Goal: Task Accomplishment & Management: Manage account settings

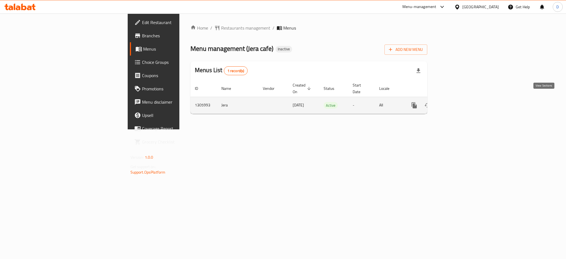
click at [457, 103] on icon "enhanced table" at bounding box center [454, 105] width 5 height 5
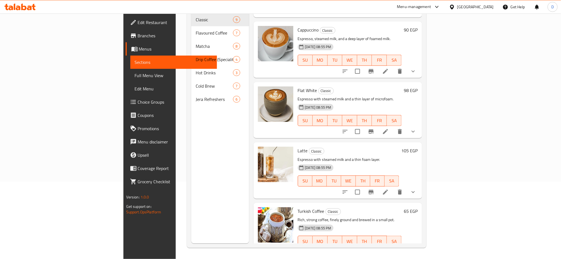
scroll to position [24, 0]
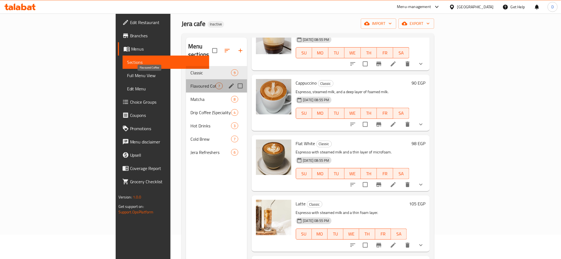
click at [190, 83] on span "Flavoured Coffee" at bounding box center [202, 86] width 25 height 7
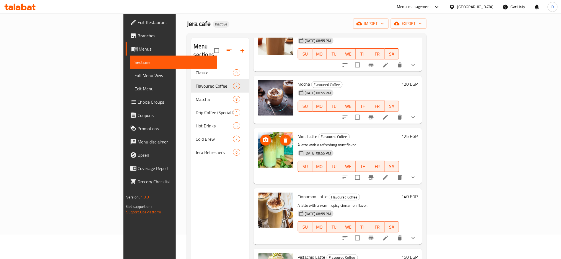
scroll to position [77, 0]
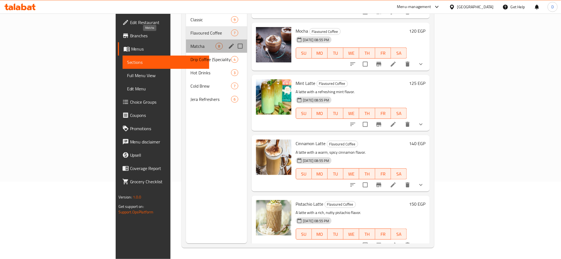
click at [190, 43] on span "Matcha" at bounding box center [202, 46] width 25 height 7
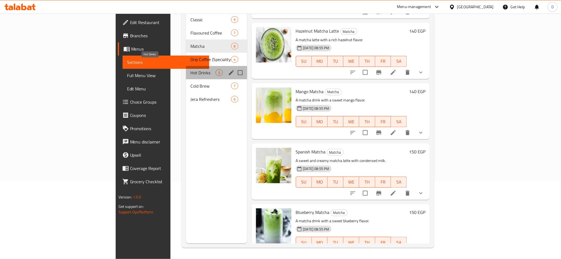
click at [190, 69] on span "Hot Drinks" at bounding box center [202, 72] width 25 height 7
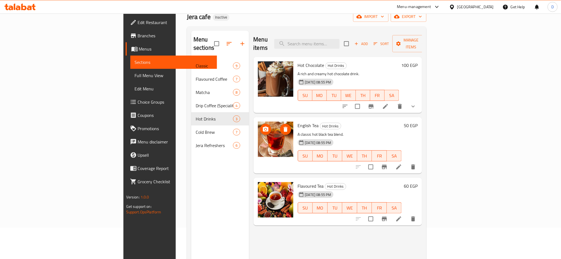
scroll to position [29, 0]
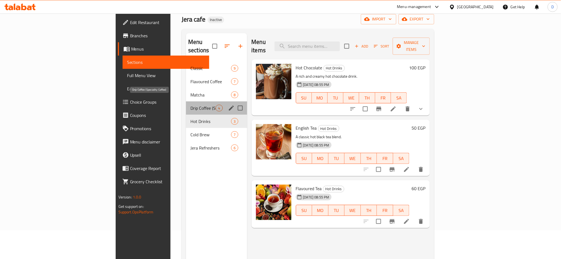
click at [190, 105] on span "Drip Coffee (Speciality Coffee)" at bounding box center [202, 108] width 25 height 7
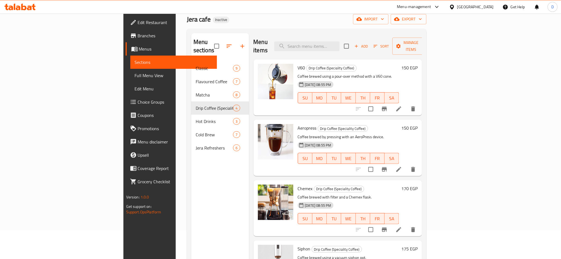
scroll to position [77, 0]
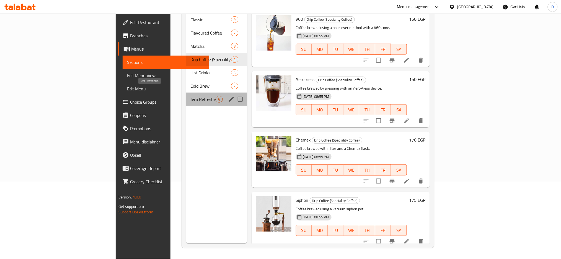
click at [190, 96] on span "Jera Refreshers" at bounding box center [202, 99] width 25 height 7
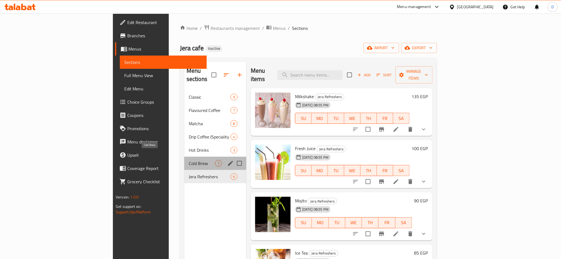
click at [189, 160] on span "Cold Brew" at bounding box center [202, 163] width 26 height 7
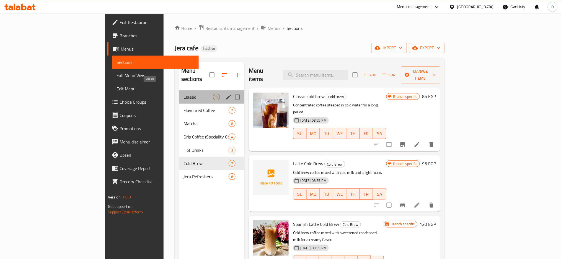
click at [183, 94] on span "Classic" at bounding box center [198, 97] width 30 height 7
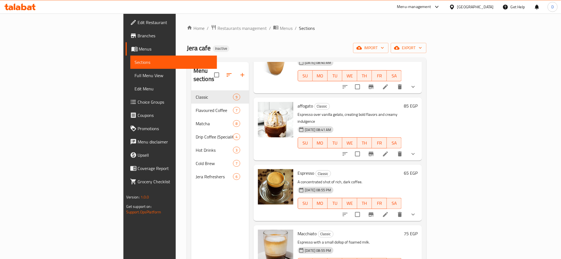
scroll to position [112, 0]
click at [393, 148] on li at bounding box center [384, 153] width 15 height 10
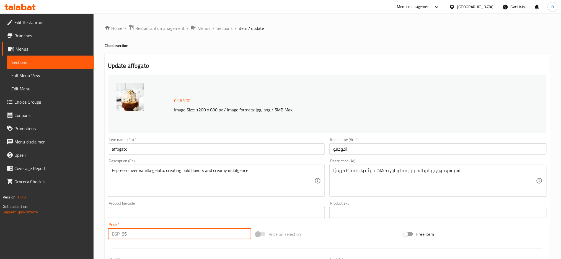
click at [201, 232] on input "85" at bounding box center [186, 233] width 129 height 11
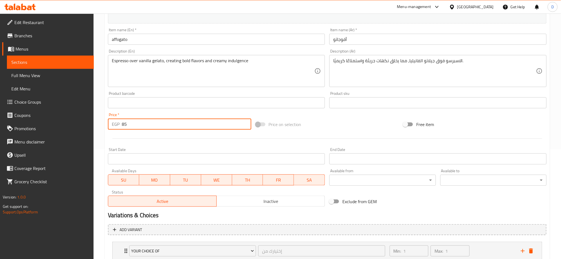
scroll to position [105, 0]
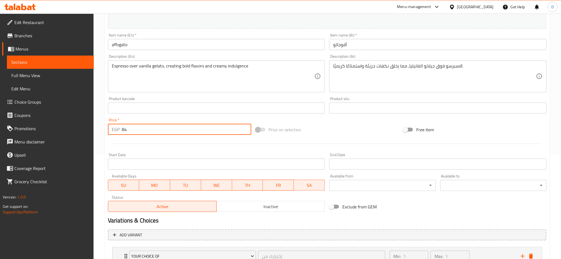
click at [245, 131] on input "84" at bounding box center [186, 129] width 129 height 11
click at [245, 131] on input "83" at bounding box center [186, 129] width 129 height 11
click at [245, 131] on input "82" at bounding box center [186, 129] width 129 height 11
click at [245, 131] on input "81" at bounding box center [186, 129] width 129 height 11
click at [245, 131] on input "80" at bounding box center [186, 129] width 129 height 11
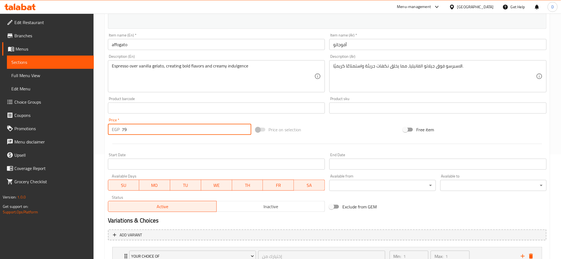
click at [245, 131] on input "79" at bounding box center [186, 129] width 129 height 11
type input "78"
click at [245, 131] on input "78" at bounding box center [186, 129] width 129 height 11
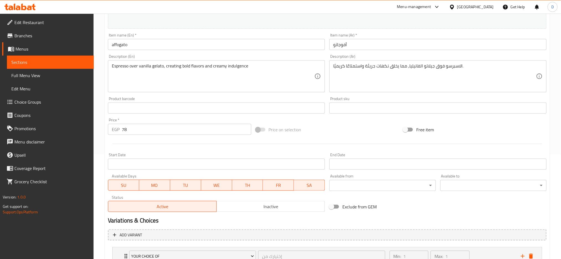
click at [246, 145] on div at bounding box center [327, 144] width 443 height 14
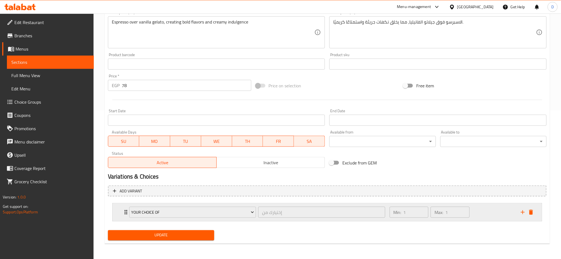
click at [257, 219] on div "Your choice of إختيارك من ​" at bounding box center [257, 213] width 262 height 18
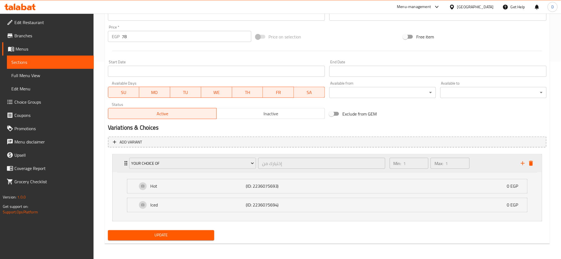
scroll to position [0, 0]
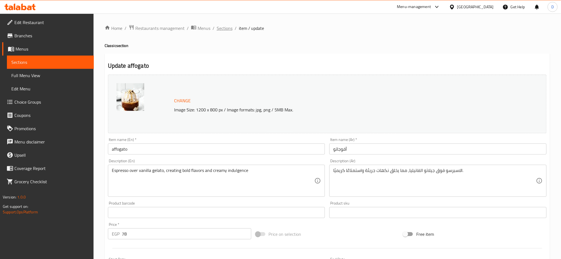
click at [224, 30] on span "Sections" at bounding box center [225, 28] width 16 height 7
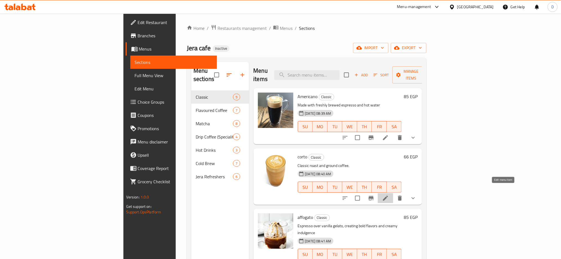
click at [389, 195] on icon at bounding box center [385, 198] width 7 height 7
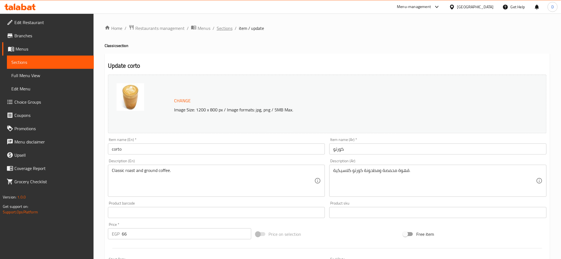
click at [225, 27] on span "Sections" at bounding box center [225, 28] width 16 height 7
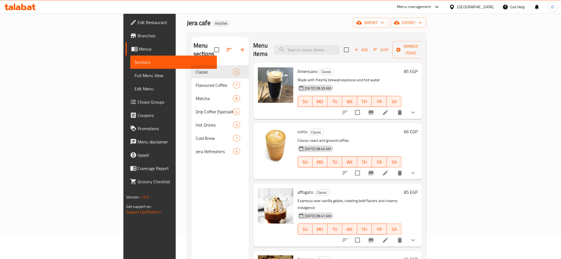
click at [317, 143] on div "[DATE] 08:40 AM" at bounding box center [308, 148] width 27 height 11
click at [395, 128] on h6 "corto Classic" at bounding box center [350, 132] width 104 height 8
click at [368, 47] on span "Add" at bounding box center [360, 50] width 15 height 6
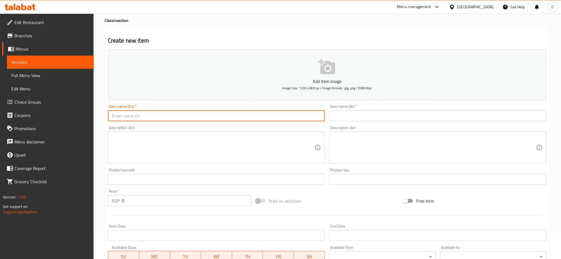
click at [272, 117] on input "text" at bounding box center [216, 115] width 217 height 11
type input "dd"
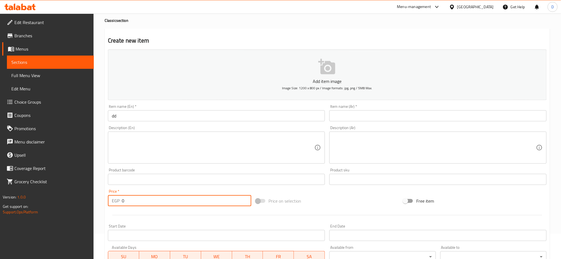
click at [219, 196] on input "0" at bounding box center [186, 200] width 129 height 11
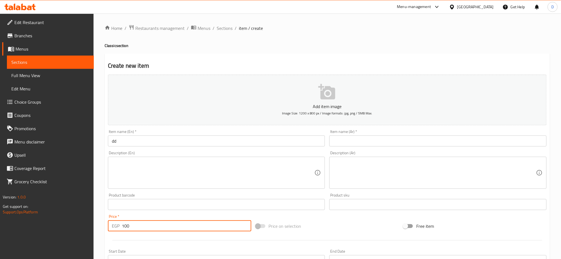
click at [193, 225] on input "100" at bounding box center [186, 225] width 129 height 11
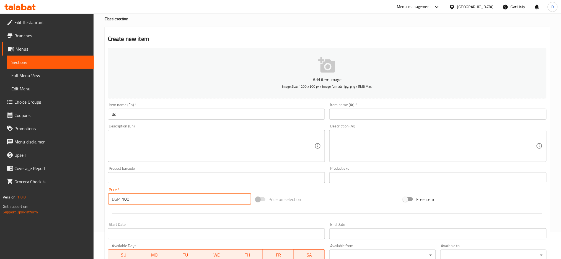
scroll to position [1, 0]
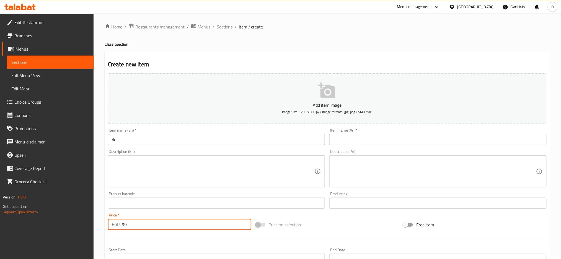
type input "99"
click at [246, 227] on input "99" at bounding box center [186, 224] width 129 height 11
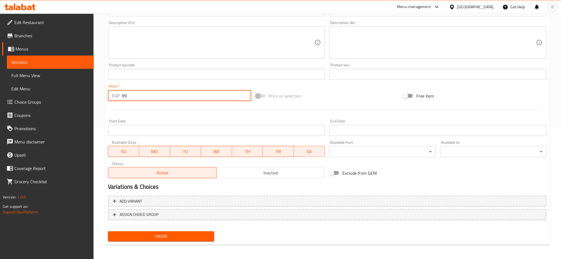
scroll to position [131, 0]
click at [211, 94] on input "99" at bounding box center [186, 95] width 129 height 11
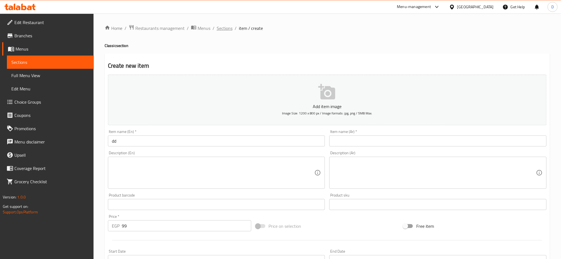
click at [228, 29] on span "Sections" at bounding box center [225, 28] width 16 height 7
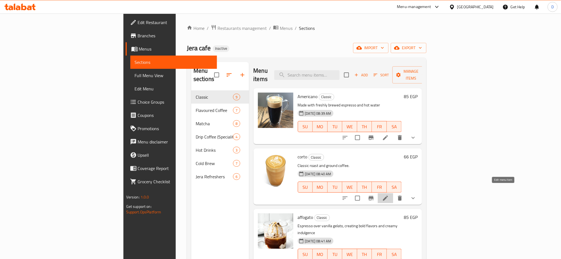
click at [389, 195] on icon at bounding box center [385, 198] width 7 height 7
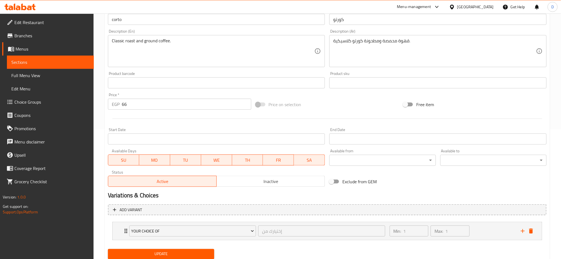
scroll to position [131, 0]
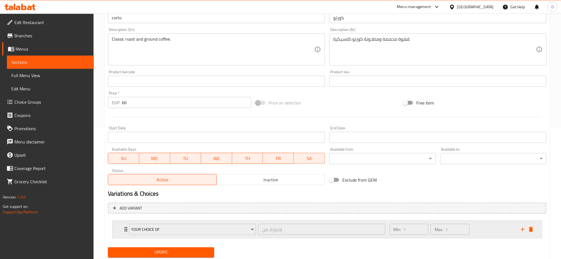
click at [257, 237] on div "Your choice of إختيارك من ​" at bounding box center [257, 230] width 262 height 18
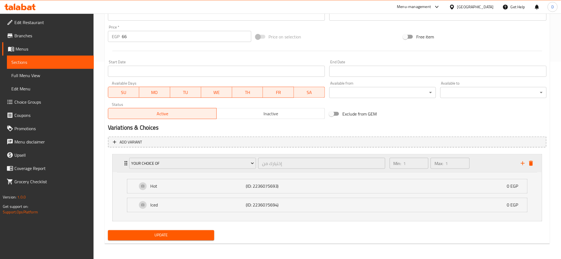
scroll to position [0, 0]
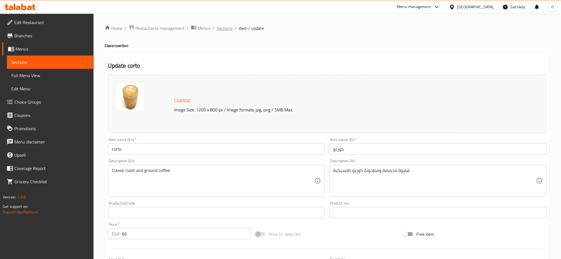
click at [228, 26] on span "Sections" at bounding box center [225, 28] width 16 height 7
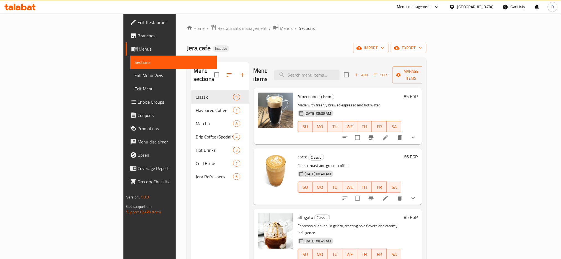
drag, startPoint x: 295, startPoint y: 164, endPoint x: 311, endPoint y: 167, distance: 16.2
click at [311, 171] on span "[DATE] 08:40 AM" at bounding box center [318, 173] width 31 height 5
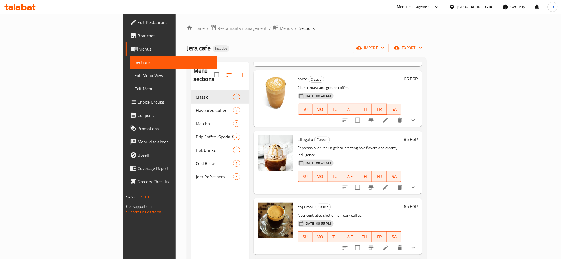
scroll to position [79, 0]
drag, startPoint x: 296, startPoint y: 147, endPoint x: 307, endPoint y: 148, distance: 11.1
click at [307, 160] on span "[DATE] 08:41 AM" at bounding box center [318, 162] width 31 height 5
drag, startPoint x: 296, startPoint y: 87, endPoint x: 309, endPoint y: 87, distance: 12.7
click at [309, 93] on span "[DATE] 08:40 AM" at bounding box center [318, 95] width 31 height 5
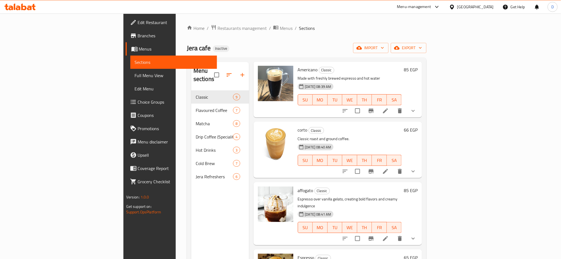
scroll to position [28, 0]
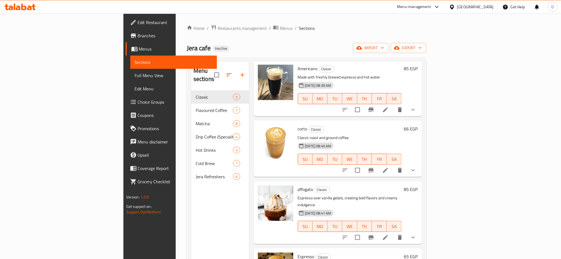
click at [322, 140] on div "[DATE] 08:40 AM" at bounding box center [308, 145] width 27 height 11
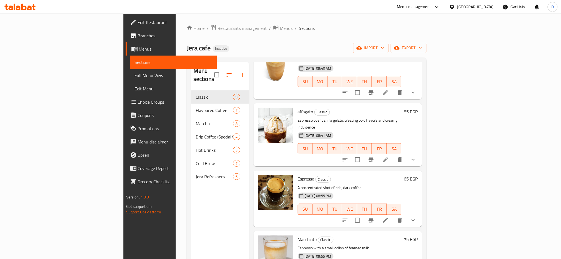
scroll to position [106, 0]
drag, startPoint x: 275, startPoint y: 120, endPoint x: 309, endPoint y: 121, distance: 33.2
click at [309, 132] on span "[DATE] 08:41 AM" at bounding box center [318, 134] width 31 height 5
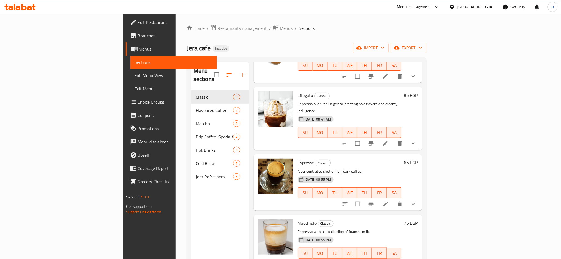
scroll to position [122, 0]
click at [303, 116] on span "[DATE] 08:41 AM" at bounding box center [318, 118] width 31 height 5
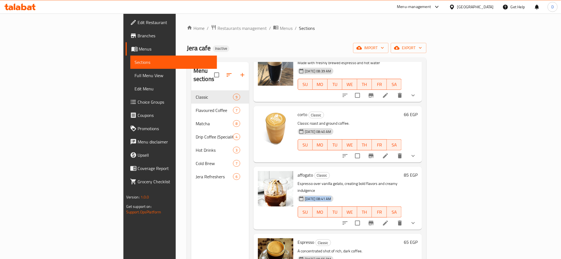
scroll to position [43, 0]
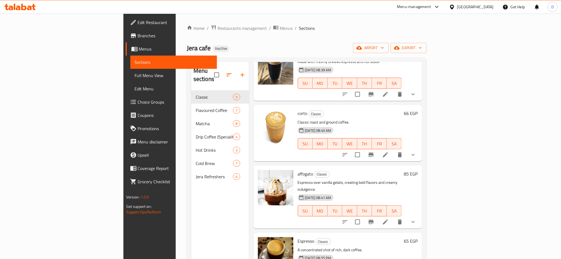
click at [298, 170] on span "affogato" at bounding box center [305, 174] width 15 height 8
click at [298, 179] on p "Espresso over vanilla gelato, creating bold flavors and creamy indulgence" at bounding box center [350, 186] width 104 height 14
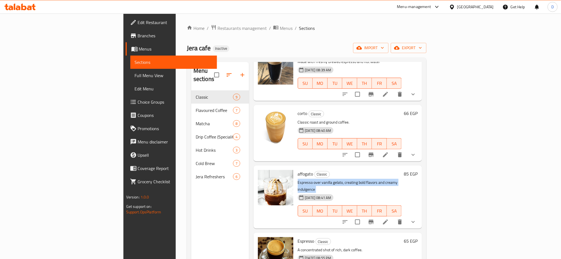
click at [321, 179] on p "Espresso over vanilla gelato, creating bold flavors and creamy indulgence" at bounding box center [350, 186] width 104 height 14
drag, startPoint x: 313, startPoint y: 174, endPoint x: 334, endPoint y: 175, distance: 20.8
click at [334, 179] on p "Espresso over vanilla gelato, creating bold flavors and creamy indulgence" at bounding box center [350, 186] width 104 height 14
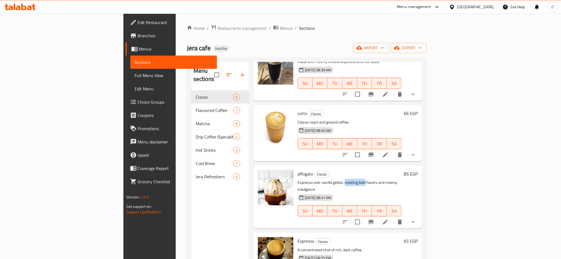
click at [334, 179] on p "Espresso over vanilla gelato, creating bold flavors and creamy indulgence" at bounding box center [350, 186] width 104 height 14
drag, startPoint x: 314, startPoint y: 174, endPoint x: 329, endPoint y: 176, distance: 15.1
click at [329, 179] on p "Espresso over vanilla gelato, creating bold flavors and creamy indulgence" at bounding box center [350, 186] width 104 height 14
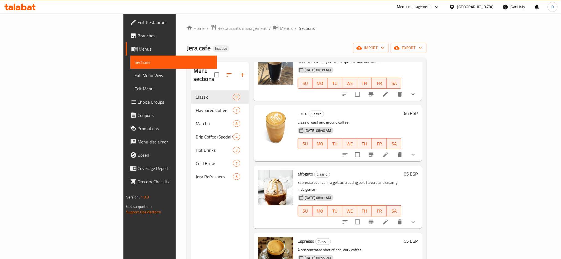
click at [402, 119] on p "Classic roast and ground coffee." at bounding box center [350, 122] width 104 height 7
click at [303, 128] on span "[DATE] 08:40 AM" at bounding box center [318, 130] width 31 height 5
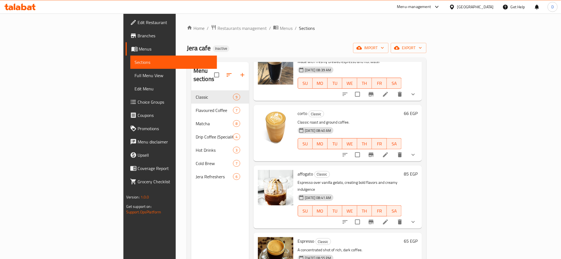
click at [303, 195] on span "[DATE] 08:41 AM" at bounding box center [318, 197] width 31 height 5
click at [191, 215] on div "Menu sections Classic 9 Flavoured Coffee 7 Matcha 8 Drip Coffee (Speciality Cof…" at bounding box center [220, 191] width 58 height 259
click at [191, 209] on div "Menu sections Classic 9 Flavoured Coffee 7 Matcha 8 Drip Coffee (Speciality Cof…" at bounding box center [220, 191] width 58 height 259
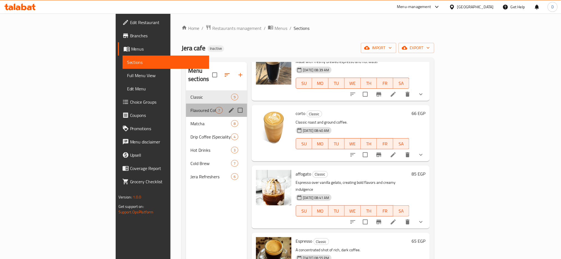
click at [186, 108] on div "Flavoured Coffee 7" at bounding box center [216, 110] width 61 height 13
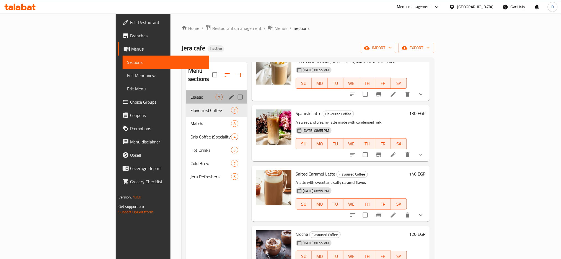
click at [186, 93] on div "Classic 9" at bounding box center [216, 96] width 61 height 13
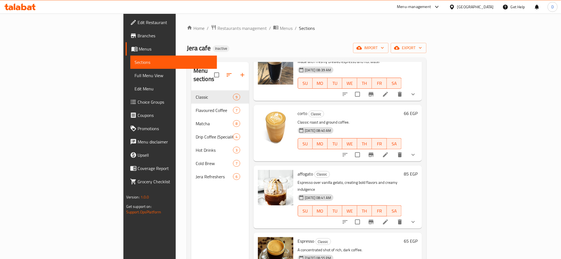
click at [298, 170] on span "affogato" at bounding box center [305, 174] width 15 height 8
click at [298, 179] on p "Espresso over vanilla gelato, creating bold flavors and creamy indulgence" at bounding box center [350, 186] width 104 height 14
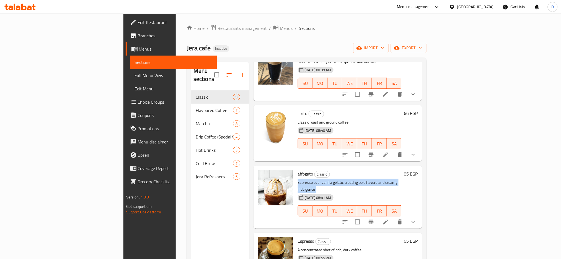
click at [316, 179] on p "Espresso over vanilla gelato, creating bold flavors and creamy indulgence" at bounding box center [350, 186] width 104 height 14
click at [377, 146] on div "17-08-2025 08:40 AM SU MO TU WE TH FR SA" at bounding box center [349, 140] width 108 height 30
click at [303, 195] on span "[DATE] 08:41 AM" at bounding box center [318, 197] width 31 height 5
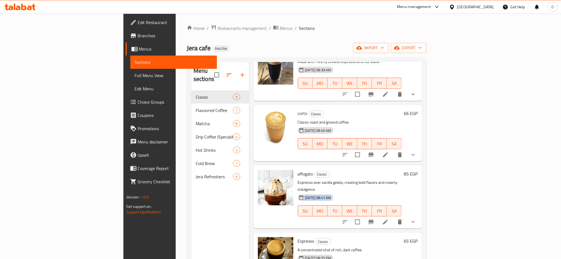
click at [303, 195] on span "[DATE] 08:41 AM" at bounding box center [318, 197] width 31 height 5
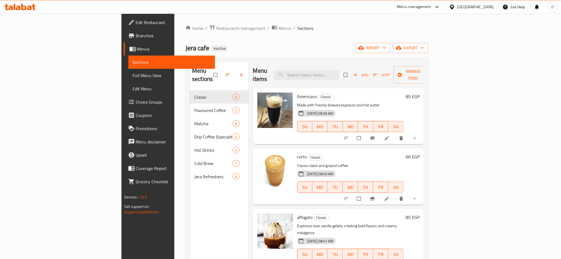
click at [484, 5] on div "[GEOGRAPHIC_DATA]" at bounding box center [475, 7] width 37 height 6
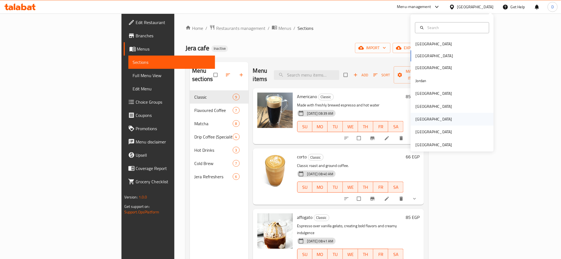
click at [420, 118] on div "[GEOGRAPHIC_DATA]" at bounding box center [433, 119] width 45 height 13
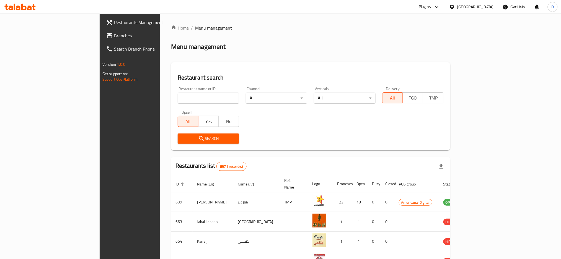
click at [440, 7] on icon at bounding box center [436, 7] width 7 height 7
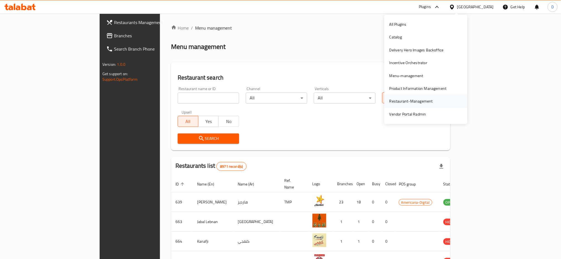
click at [410, 97] on div "Restaurant-Management" at bounding box center [411, 101] width 52 height 13
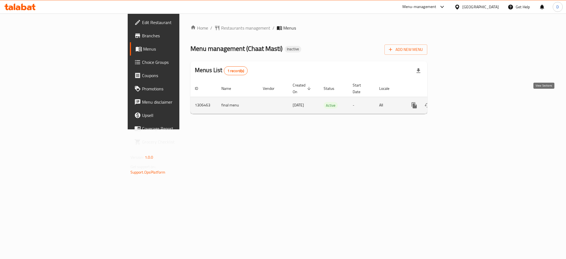
click at [458, 102] on icon "enhanced table" at bounding box center [454, 105] width 7 height 7
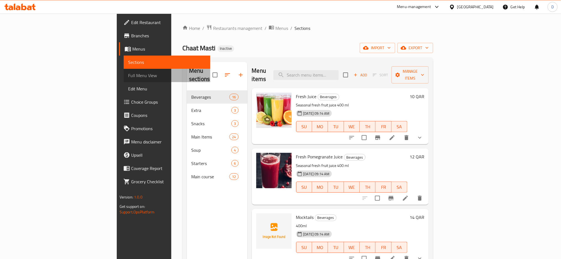
click at [128, 78] on span "Full Menu View" at bounding box center [167, 75] width 78 height 7
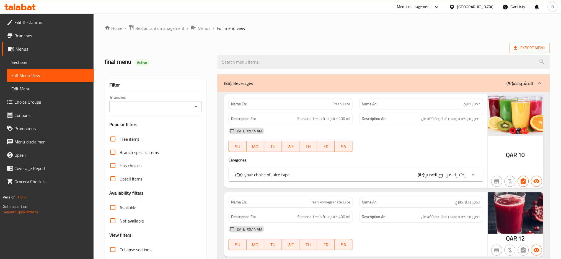
click at [436, 31] on ol "Home / Restaurants management / Menus / Full menu view" at bounding box center [327, 28] width 445 height 7
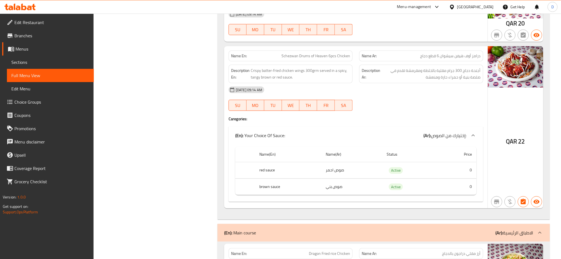
scroll to position [5473, 0]
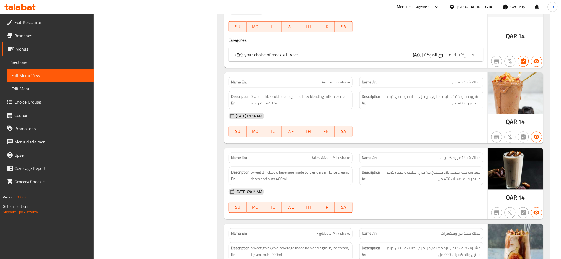
scroll to position [0, 0]
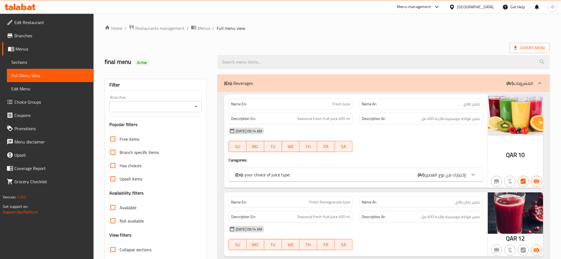
click at [385, 172] on div "(En): your choice of juice type: (Ar): إختيارك من نوع العصير:" at bounding box center [350, 174] width 231 height 7
